Goal: Find specific page/section: Find specific page/section

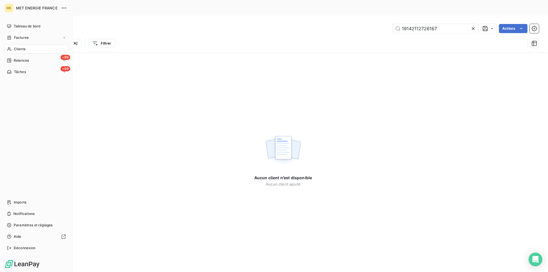
click at [9, 49] on icon at bounding box center [9, 49] width 5 height 5
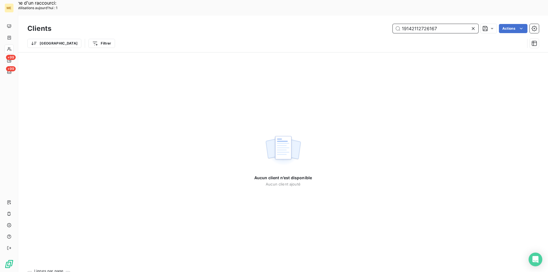
drag, startPoint x: 441, startPoint y: 11, endPoint x: 386, endPoint y: 14, distance: 55.8
click at [386, 24] on div "19142112726167 Actions" at bounding box center [298, 28] width 481 height 9
paste input "5504052069288"
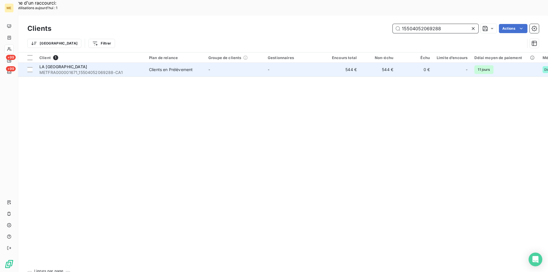
type input "15504052069288"
click at [102, 64] on div "LA [GEOGRAPHIC_DATA]" at bounding box center [90, 67] width 103 height 6
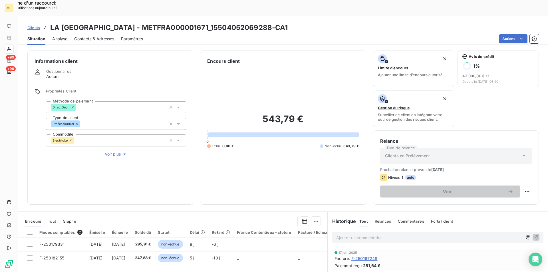
scroll to position [67, 0]
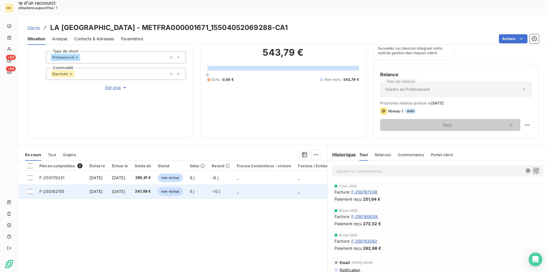
click at [55, 189] on span "F-250182155" at bounding box center [51, 191] width 25 height 5
